Goal: Task Accomplishment & Management: Manage account settings

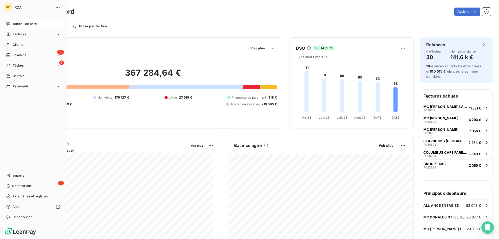
click at [15, 170] on div "Tableau de bord Factures Clients 30 Relances 2 Tâches Banque Paiements Imports …" at bounding box center [33, 121] width 58 height 202
drag, startPoint x: 14, startPoint y: 173, endPoint x: 19, endPoint y: 171, distance: 5.7
click at [14, 173] on span "Imports" at bounding box center [17, 175] width 11 height 5
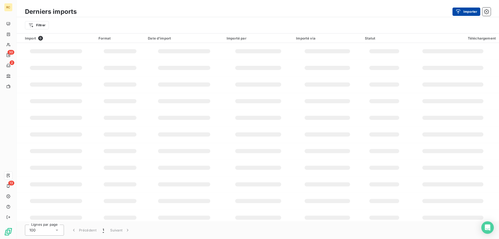
click at [460, 10] on icon "button" at bounding box center [458, 11] width 5 height 5
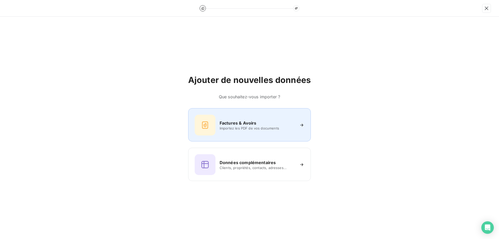
click at [234, 121] on h6 "Factures & Avoirs" at bounding box center [238, 123] width 37 height 6
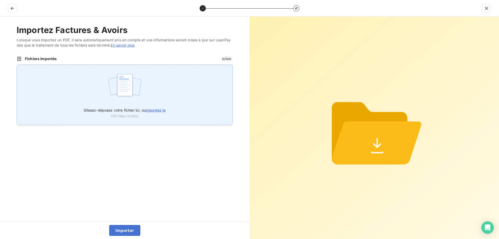
click at [153, 114] on div "Glissez-déposez votre fichier ici, ou importez le PDF (Max 100Mo)" at bounding box center [125, 111] width 82 height 14
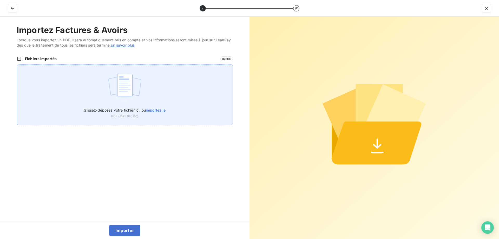
type input "C:\fakepath\FC39008.pdf"
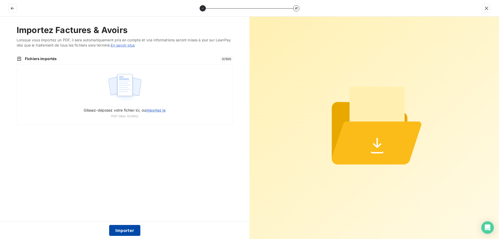
click at [118, 226] on button "Importer" at bounding box center [124, 230] width 31 height 11
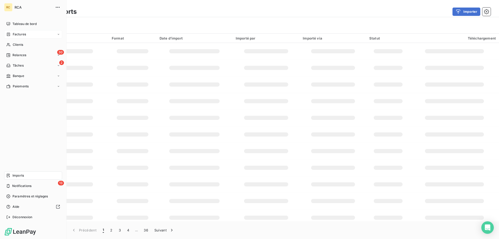
click at [18, 35] on span "Factures" at bounding box center [19, 34] width 13 height 5
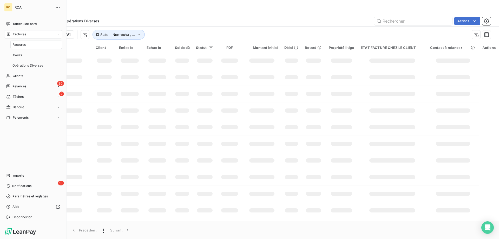
click at [18, 44] on span "Factures" at bounding box center [18, 44] width 13 height 5
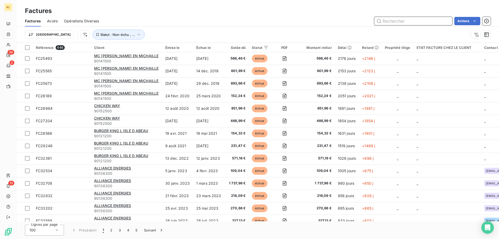
click at [393, 22] on input "text" at bounding box center [414, 21] width 78 height 8
paste input "FC39008"
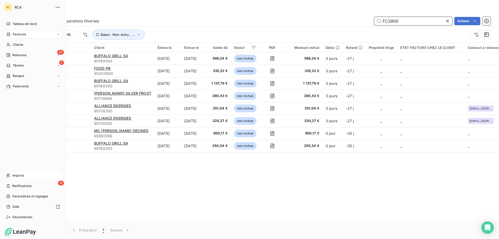
type input "FC3900"
click at [14, 173] on span "Imports" at bounding box center [17, 175] width 11 height 5
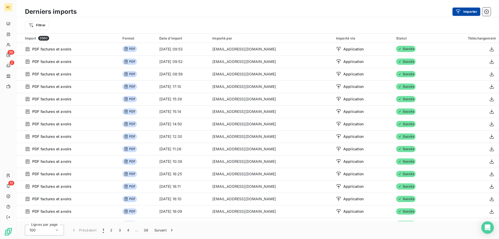
click at [466, 11] on button "Importer" at bounding box center [467, 12] width 28 height 8
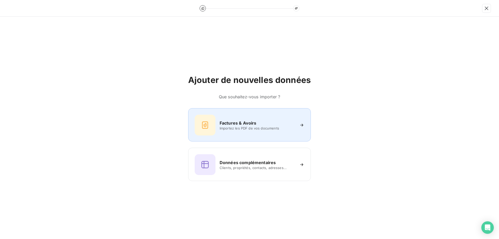
click at [256, 124] on h6 "Factures & Avoirs" at bounding box center [238, 123] width 37 height 6
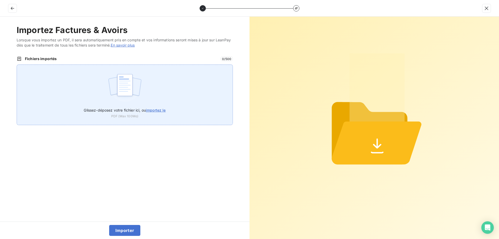
click at [154, 111] on span "importez le" at bounding box center [156, 110] width 20 height 4
click at [17, 65] on input "Glissez-déposez votre fichier ici, ou importez le" at bounding box center [17, 65] width 0 height 0
type input "C:\fakepath\FC39008.pdf"
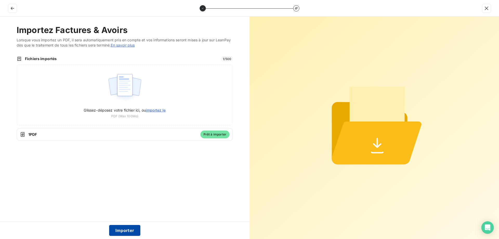
click at [127, 228] on button "Importer" at bounding box center [124, 230] width 31 height 11
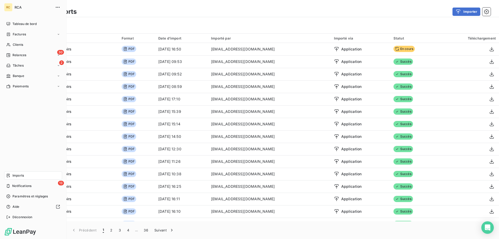
click at [9, 176] on icon at bounding box center [8, 176] width 3 height 4
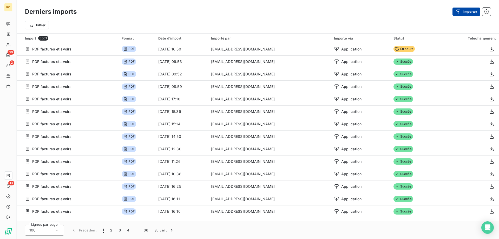
click at [471, 13] on button "Importer" at bounding box center [467, 12] width 28 height 8
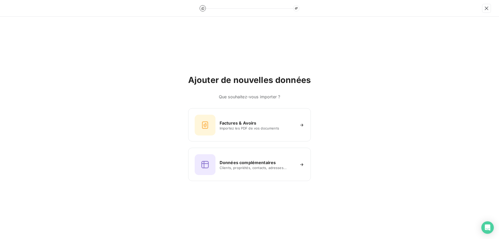
click at [353, 73] on div "Ajouter de nouvelles données Que souhaitez-vous importer ? Factures & Avoirs Im…" at bounding box center [249, 128] width 499 height 222
click at [483, 7] on button "button" at bounding box center [487, 8] width 8 height 8
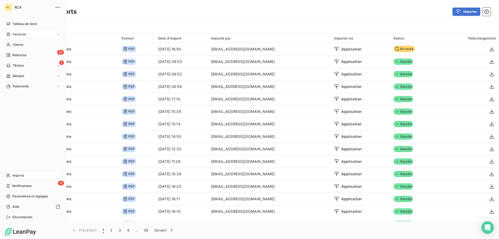
click at [13, 35] on span "Factures" at bounding box center [19, 34] width 13 height 5
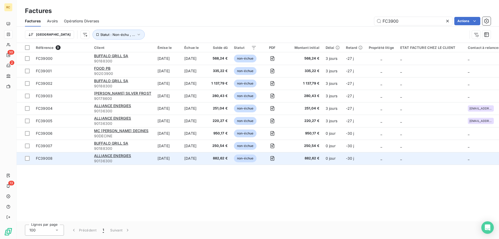
click at [44, 159] on span "FC39008" at bounding box center [44, 158] width 17 height 4
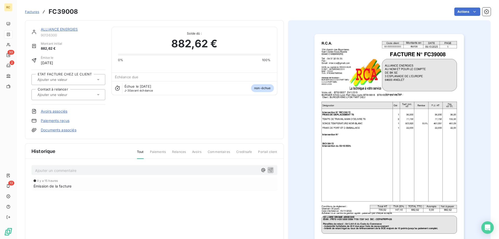
click at [72, 128] on link "Documents associés" at bounding box center [59, 129] width 36 height 5
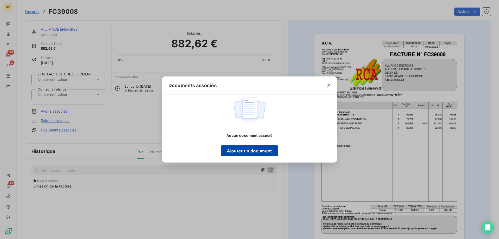
click at [255, 146] on button "Ajouter un document" at bounding box center [249, 150] width 57 height 11
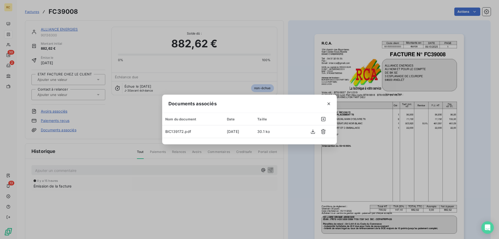
click at [297, 57] on div "Documents associés Nom du document Date Taille BIC139172.pdf 6 oct. 2025 30.1 ko" at bounding box center [249, 119] width 499 height 239
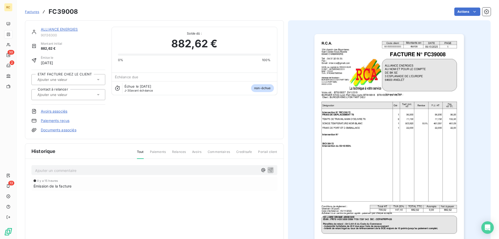
click at [97, 94] on icon at bounding box center [98, 94] width 5 height 5
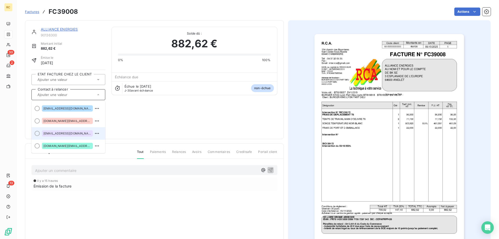
click at [69, 136] on div "factures@alliance-energies.fr" at bounding box center [67, 133] width 51 height 6
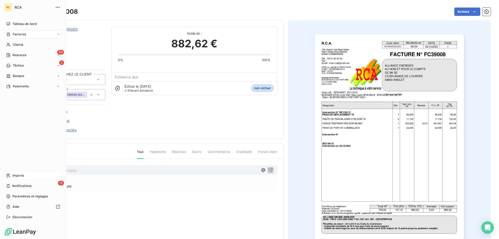
click at [12, 176] on span "Imports" at bounding box center [17, 175] width 11 height 5
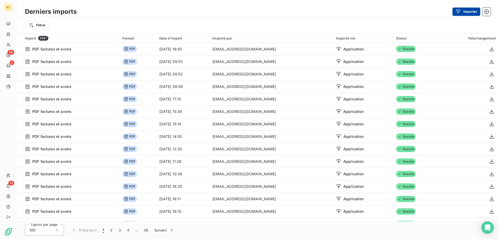
click at [473, 8] on button "Importer" at bounding box center [467, 12] width 28 height 8
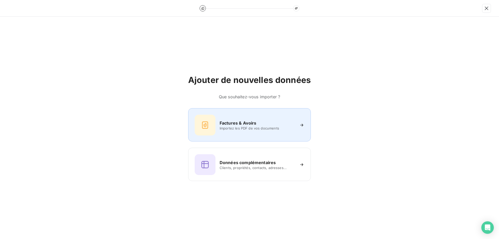
click at [235, 112] on div "Factures & Avoirs Importez les PDF de vos documents" at bounding box center [249, 124] width 123 height 33
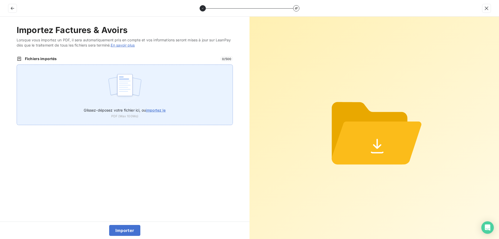
click at [159, 109] on span "importez le" at bounding box center [156, 110] width 20 height 4
click at [17, 65] on input "Glissez-déposez votre fichier ici, ou importez le" at bounding box center [17, 65] width 0 height 0
type input "C:\fakepath\FC39009.pdf"
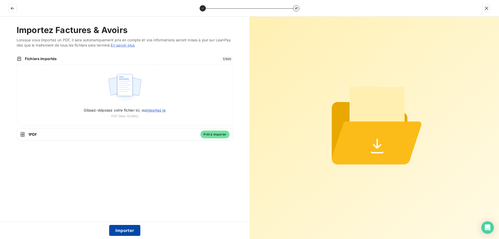
click at [121, 230] on button "Importer" at bounding box center [124, 230] width 31 height 11
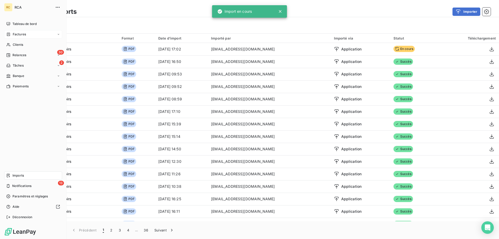
click at [20, 35] on span "Factures" at bounding box center [19, 34] width 13 height 5
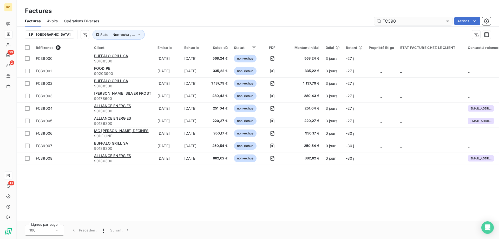
type input "FC3900"
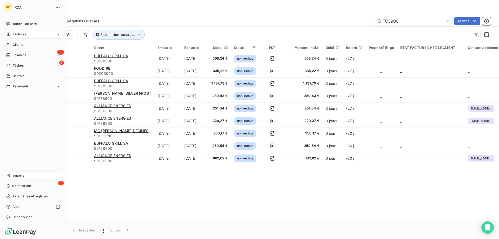
click at [21, 173] on div "Imports" at bounding box center [33, 175] width 58 height 8
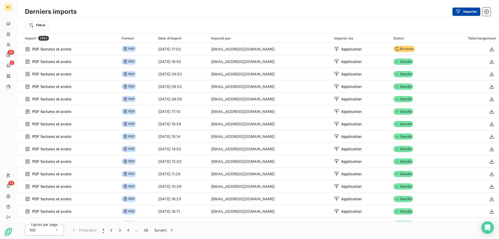
click at [463, 10] on div "button" at bounding box center [460, 11] width 8 height 5
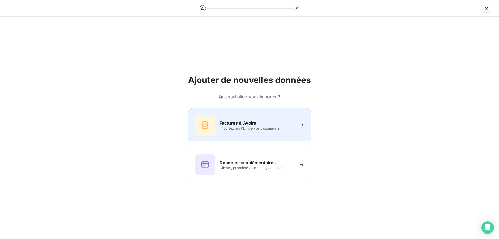
click at [244, 127] on span "Importez les PDF de vos documents" at bounding box center [257, 128] width 75 height 4
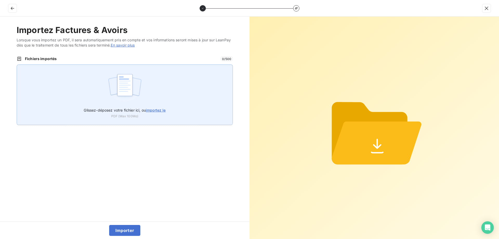
click at [146, 109] on span "Glissez-déposez votre fichier ici, ou importez le" at bounding box center [125, 110] width 82 height 4
click at [17, 65] on input "Glissez-déposez votre fichier ici, ou importez le" at bounding box center [17, 65] width 0 height 0
type input "C:\fakepath\FC39009.pdf"
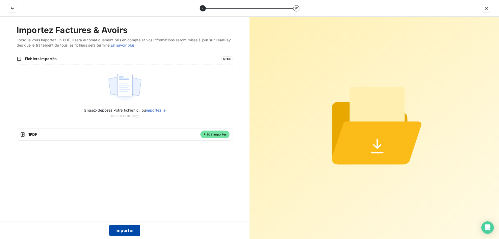
click at [118, 229] on button "Importer" at bounding box center [124, 230] width 31 height 11
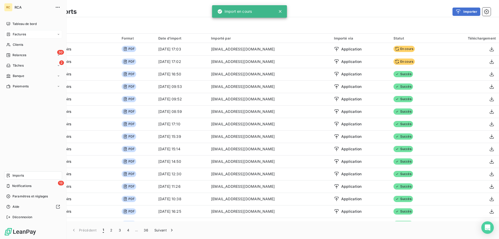
click at [11, 35] on div "Factures" at bounding box center [16, 34] width 20 height 5
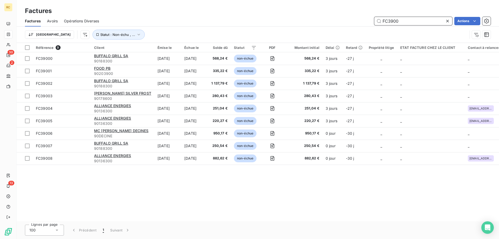
click at [404, 21] on input "FC3900" at bounding box center [414, 21] width 78 height 8
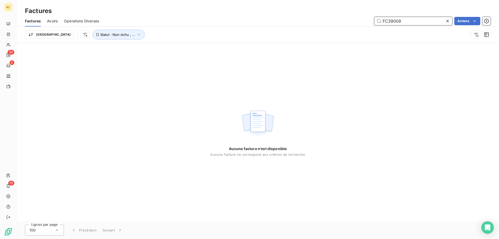
click at [383, 20] on input "FC39009" at bounding box center [414, 21] width 78 height 8
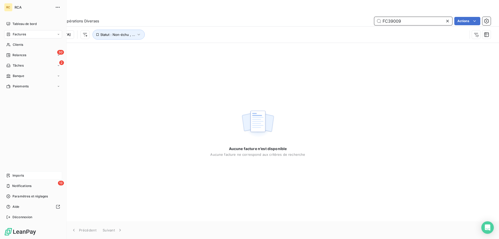
type input "FC39009"
click at [16, 177] on span "Imports" at bounding box center [17, 175] width 11 height 5
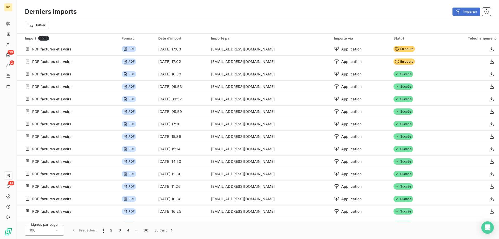
click at [262, 13] on div "Importer" at bounding box center [287, 12] width 408 height 8
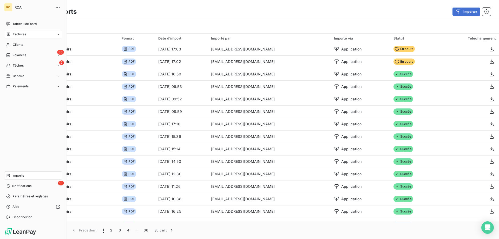
click at [14, 36] on span "Factures" at bounding box center [19, 34] width 13 height 5
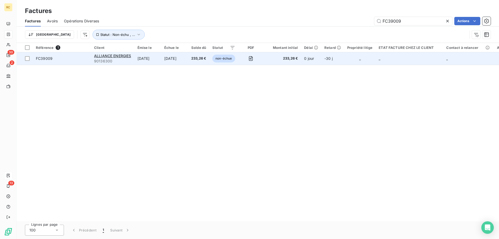
click at [47, 61] on div "FC39009" at bounding box center [44, 58] width 17 height 5
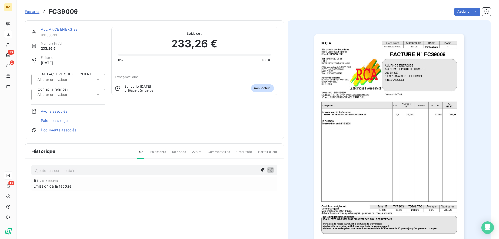
click at [62, 131] on link "Documents associés" at bounding box center [59, 129] width 36 height 5
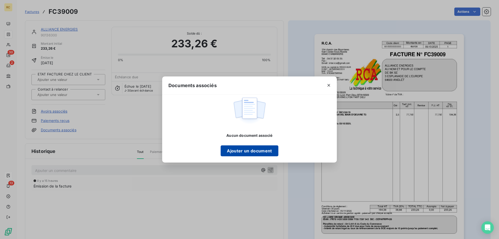
click at [226, 148] on button "Ajouter un document" at bounding box center [249, 150] width 57 height 11
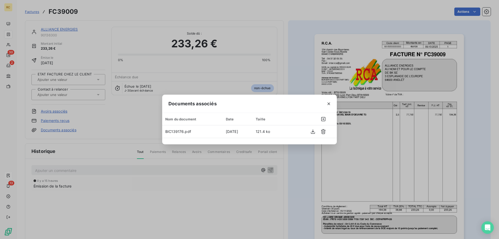
click at [294, 70] on div "Documents associés Nom du document Date Taille BIC139176.pdf 6 oct. 2025 121.4 …" at bounding box center [249, 119] width 499 height 239
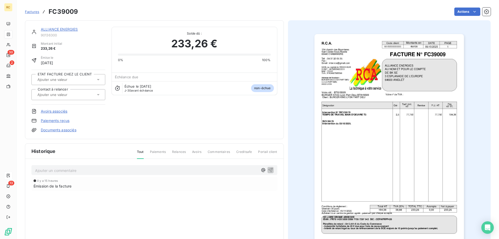
click at [56, 130] on link "Documents associés" at bounding box center [59, 129] width 36 height 5
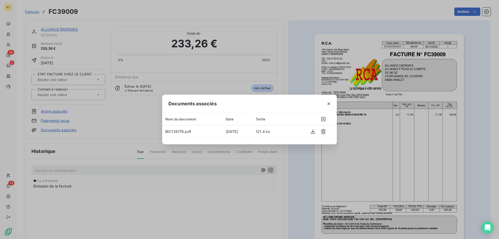
click at [291, 66] on div "Documents associés Nom du document Date Taille BIC139176.pdf 6 oct. 2025 121.4 …" at bounding box center [249, 119] width 499 height 239
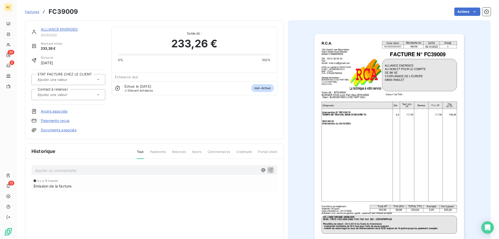
click at [98, 95] on icon at bounding box center [98, 94] width 5 height 5
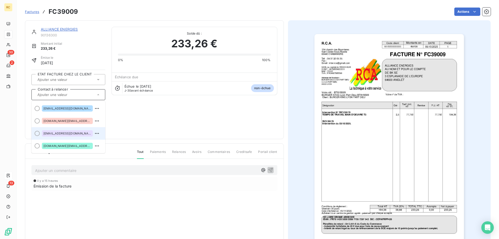
click at [61, 134] on span "factures@alliance-energies.fr" at bounding box center [67, 133] width 48 height 3
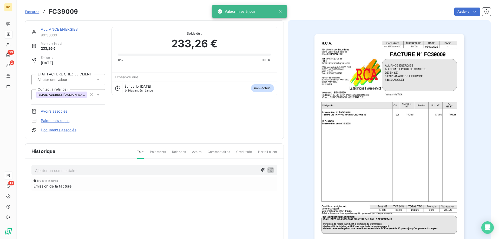
click at [295, 84] on div at bounding box center [389, 139] width 203 height 239
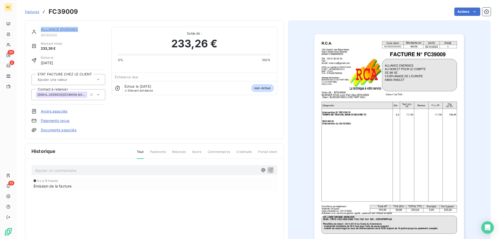
drag, startPoint x: 77, startPoint y: 35, endPoint x: 606, endPoint y: -31, distance: 533.7
click at [499, 0] on html "RC 30 2 13 Factures FC39009 Actions ALLIANCE ENERGIES 90136300 Montant initial …" at bounding box center [249, 119] width 499 height 239
